Goal: Transaction & Acquisition: Purchase product/service

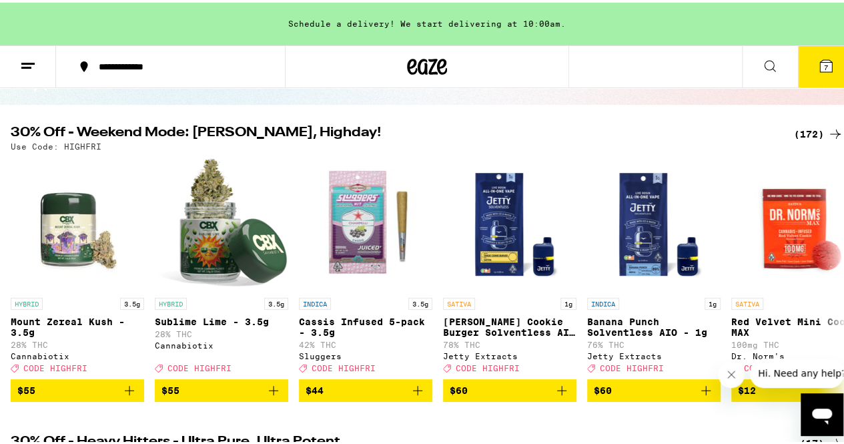
scroll to position [113, 0]
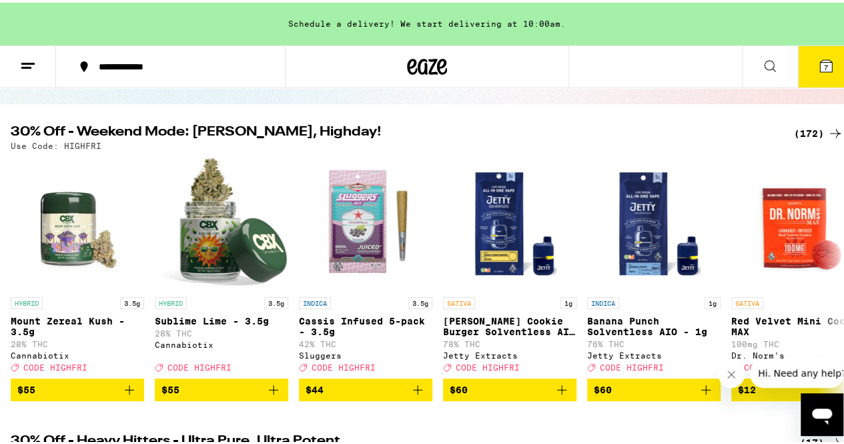
click at [803, 127] on div "(172)" at bounding box center [818, 131] width 49 height 16
